Goal: Navigation & Orientation: Find specific page/section

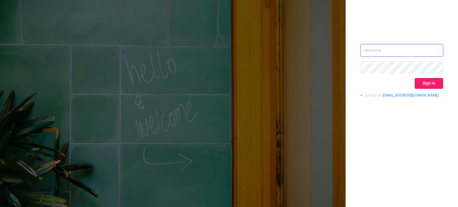
type input "[PERSON_NAME][EMAIL_ADDRESS][PERSON_NAME][DOMAIN_NAME]"
click at [436, 85] on button "Sign in" at bounding box center [429, 83] width 28 height 11
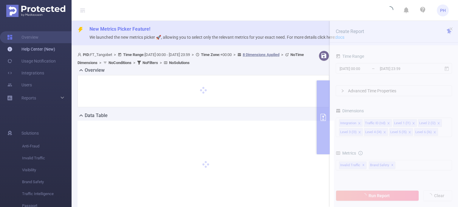
click at [38, 51] on link "Help Center (New)" at bounding box center [31, 49] width 48 height 12
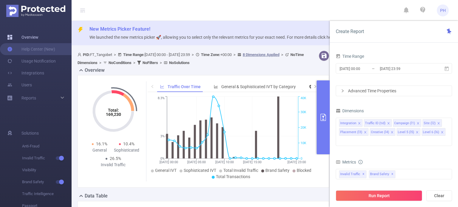
click at [31, 38] on link "Overview" at bounding box center [22, 37] width 31 height 12
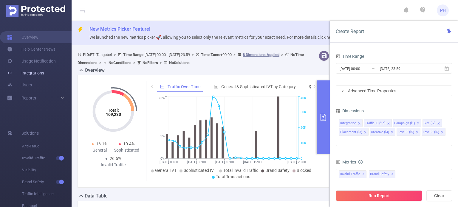
click at [35, 72] on link "Integrations" at bounding box center [25, 73] width 37 height 12
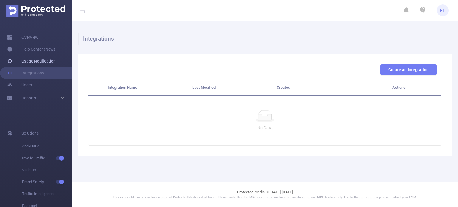
click at [38, 61] on link "Usage Notification" at bounding box center [31, 61] width 49 height 12
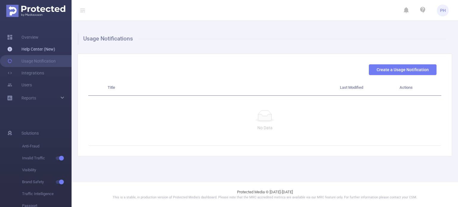
click at [40, 49] on link "Help Center (New)" at bounding box center [31, 49] width 48 height 12
